Goal: Task Accomplishment & Management: Manage account settings

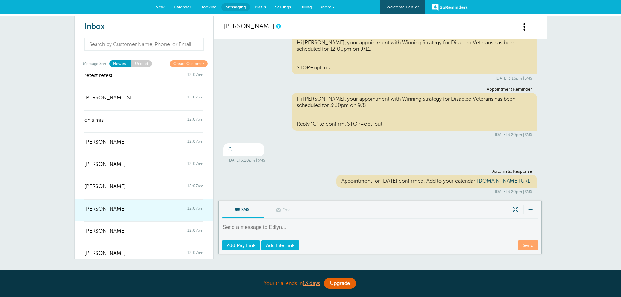
scroll to position [82, 0]
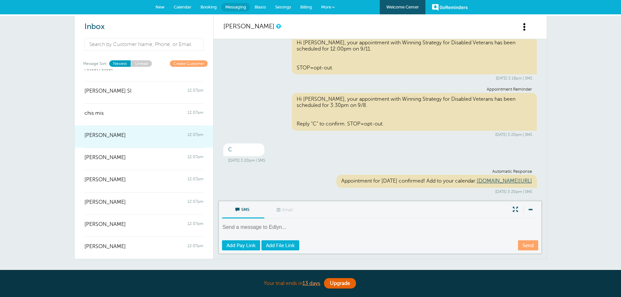
click at [134, 138] on div "[PERSON_NAME] 12:07pm" at bounding box center [143, 132] width 119 height 13
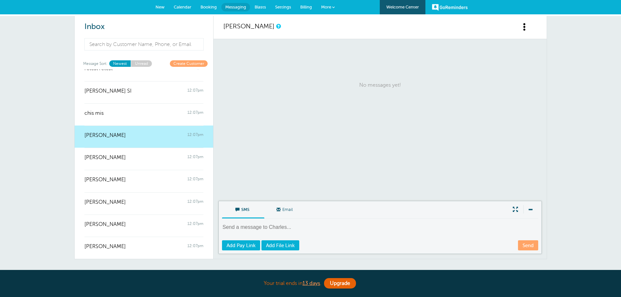
click at [130, 135] on div "[PERSON_NAME] 12:07pm" at bounding box center [143, 132] width 119 height 13
click at [283, 7] on span "Settings" at bounding box center [283, 7] width 16 height 5
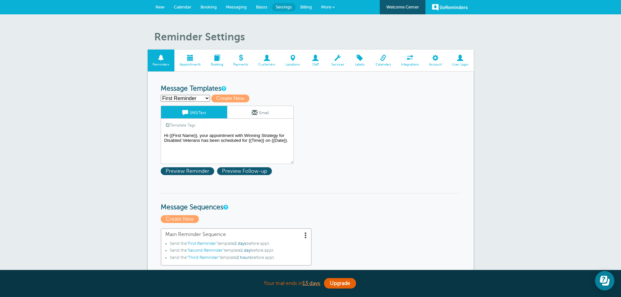
click at [270, 63] on span "Customers" at bounding box center [267, 65] width 21 height 4
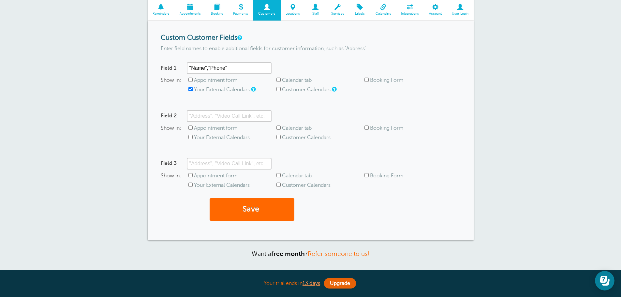
scroll to position [33, 0]
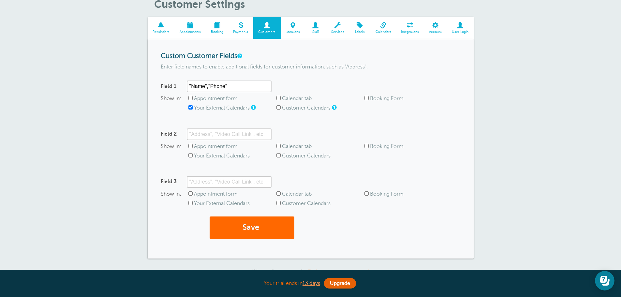
click at [190, 146] on input "Appointment form" at bounding box center [191, 146] width 4 height 4
checkbox input "true"
drag, startPoint x: 320, startPoint y: 26, endPoint x: 342, endPoint y: 28, distance: 22.2
click at [320, 26] on span at bounding box center [315, 25] width 21 height 6
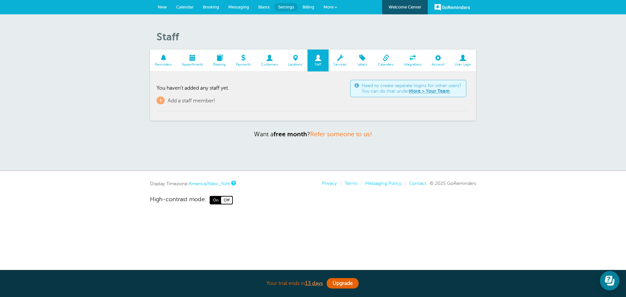
click at [275, 59] on span at bounding box center [269, 58] width 27 height 6
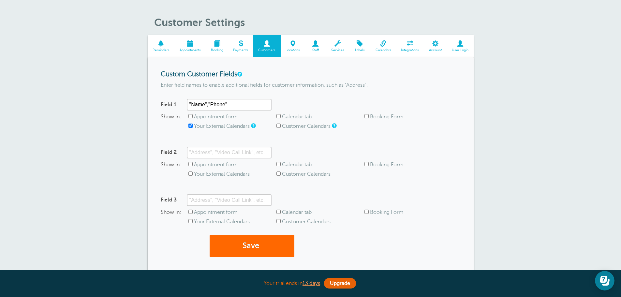
scroll to position [33, 0]
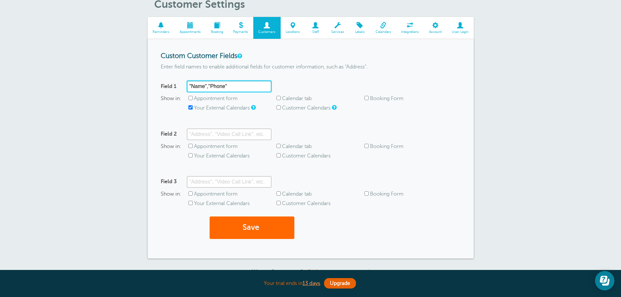
click at [245, 85] on input ""Name","Phone"" at bounding box center [229, 87] width 85 height 12
drag, startPoint x: 251, startPoint y: 84, endPoint x: 164, endPoint y: 82, distance: 86.8
click at [165, 82] on div "Field 1 "Name","Phone"" at bounding box center [216, 87] width 111 height 12
click at [190, 97] on input "Appointment form" at bounding box center [191, 98] width 4 height 4
checkbox input "true"
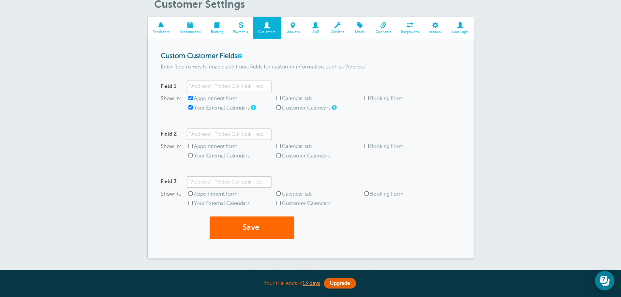
click at [365, 96] on span "Booking Form" at bounding box center [409, 99] width 88 height 6
click at [498, 128] on div "Customer Settings Reminders Appointments Booking Payments Customers Locations S…" at bounding box center [310, 145] width 621 height 327
